Goal: Information Seeking & Learning: Learn about a topic

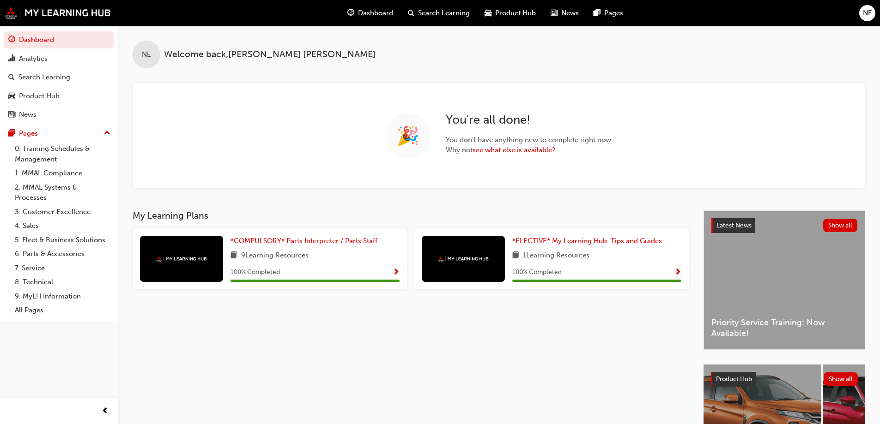
click at [513, 17] on span "Product Hub" at bounding box center [515, 13] width 41 height 11
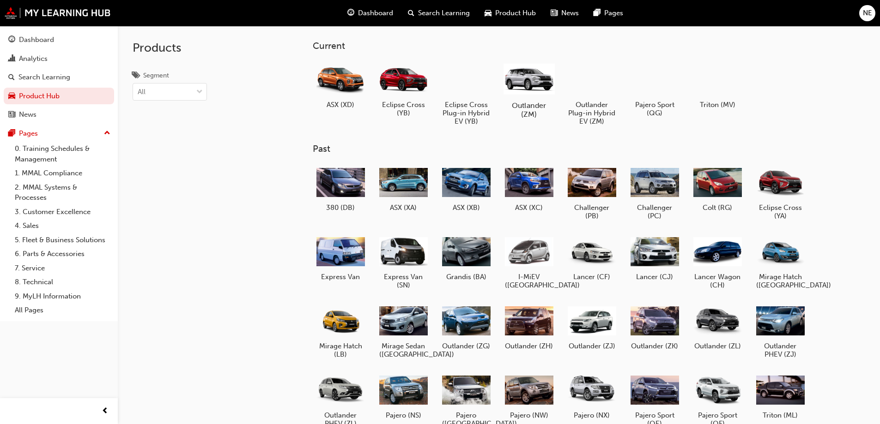
click at [526, 87] on div at bounding box center [528, 78] width 51 height 36
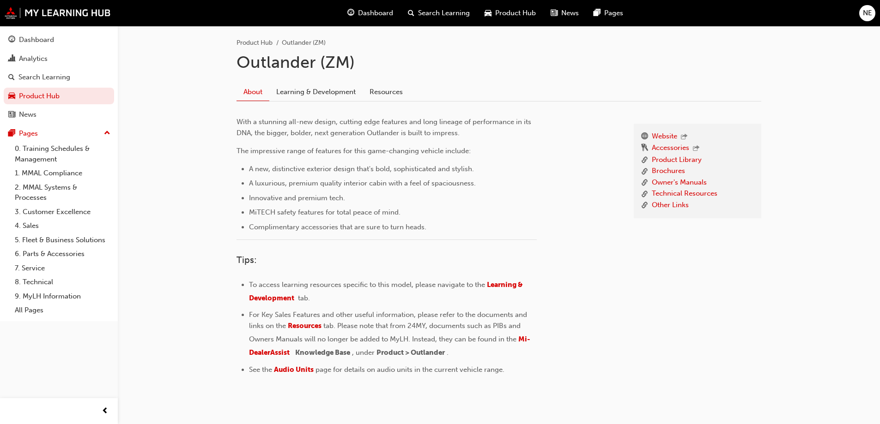
scroll to position [216, 0]
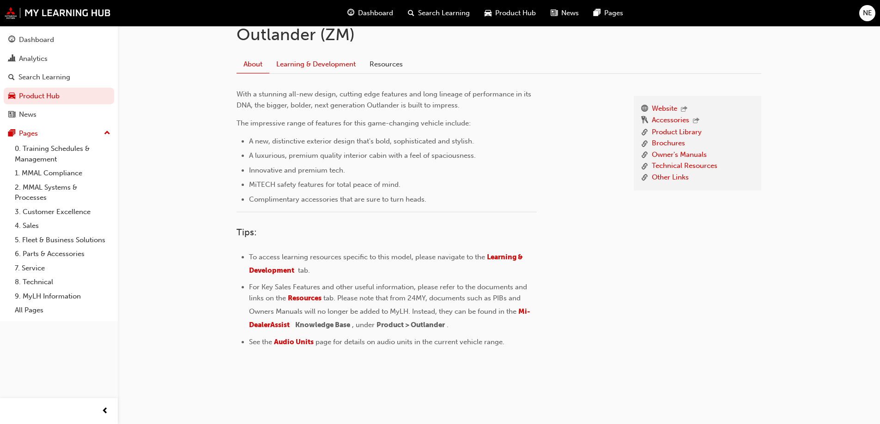
click at [347, 60] on link "Learning & Development" at bounding box center [315, 64] width 93 height 18
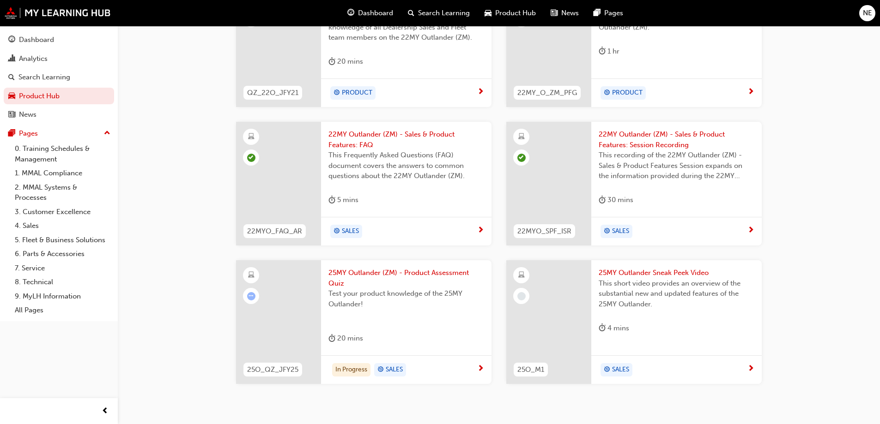
scroll to position [489, 0]
